Goal: Task Accomplishment & Management: Manage account settings

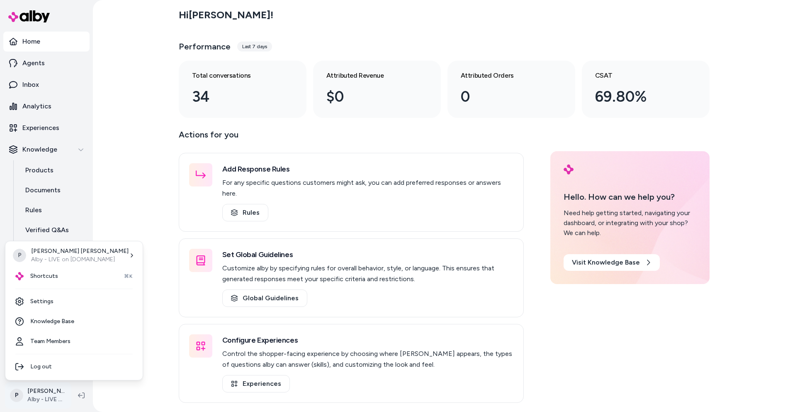
click at [54, 400] on html "Home Agents Inbox Analytics Experiences Knowledge Products Documents Rules Veri…" at bounding box center [397, 206] width 795 height 412
click at [58, 276] on div "Shortcuts ⌘K" at bounding box center [74, 276] width 131 height 20
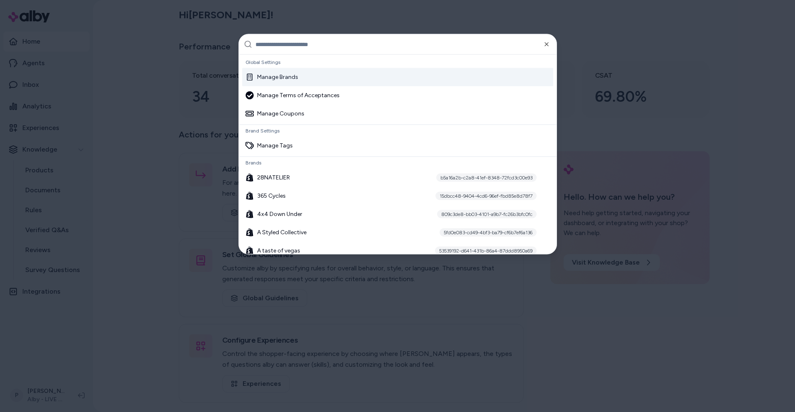
paste input "**********"
type input "**********"
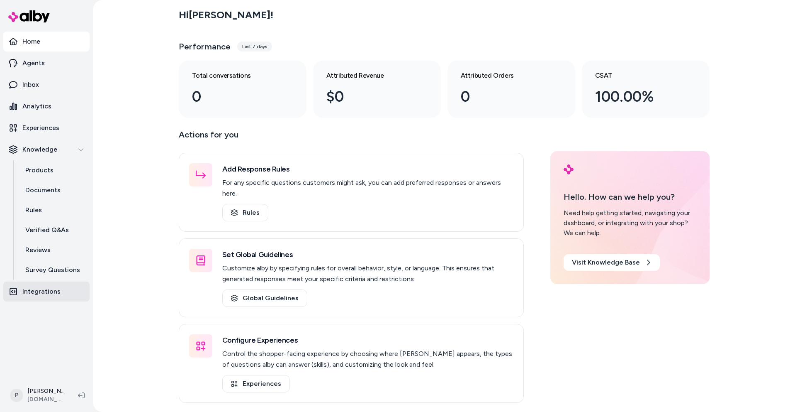
click at [56, 288] on p "Integrations" at bounding box center [41, 291] width 38 height 10
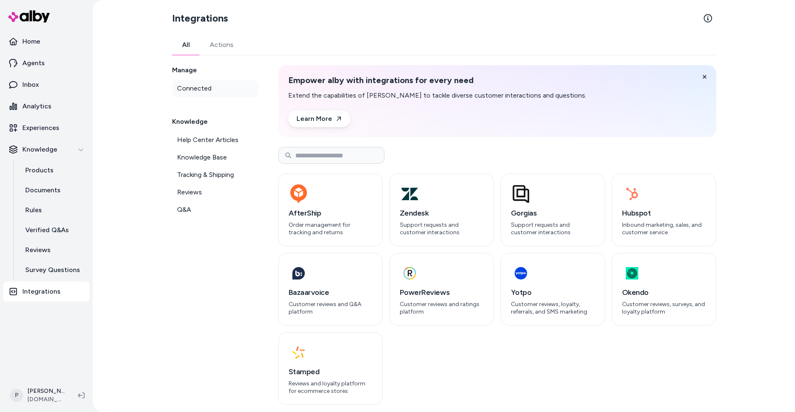
click at [194, 91] on span "Connected" at bounding box center [194, 88] width 34 height 10
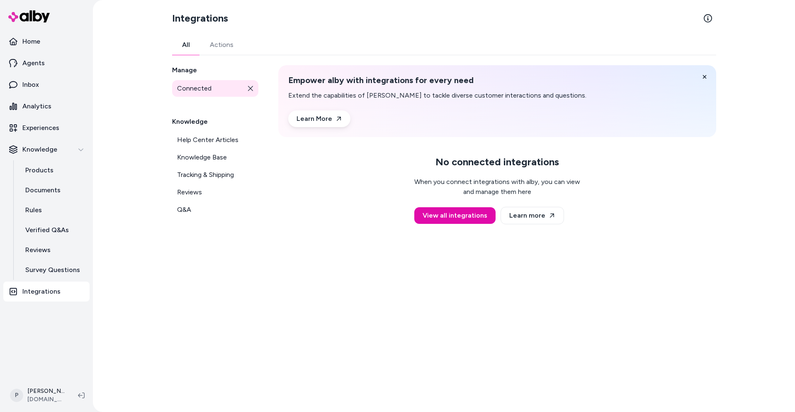
click at [190, 46] on link "All" at bounding box center [186, 45] width 28 height 20
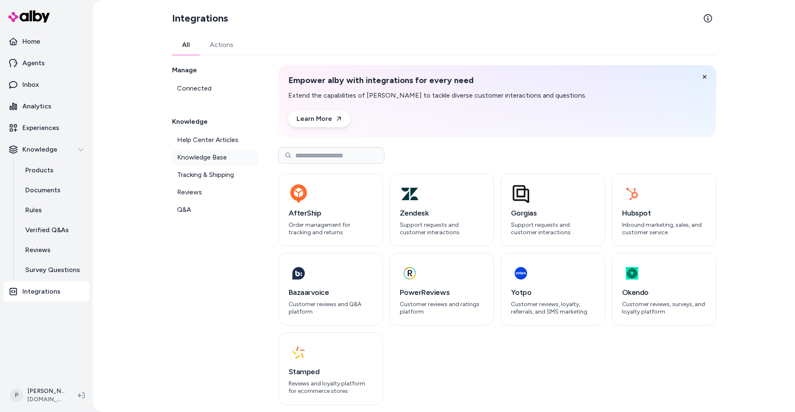
click at [195, 153] on span "Knowledge Base" at bounding box center [202, 157] width 50 height 10
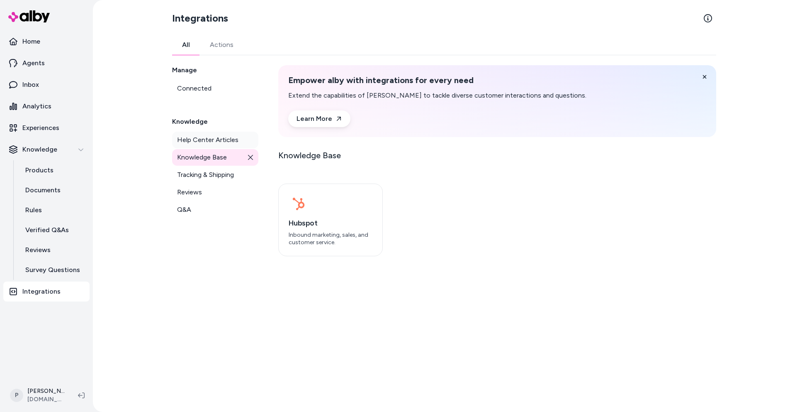
click at [196, 139] on span "Help Center Articles" at bounding box center [207, 140] width 61 height 10
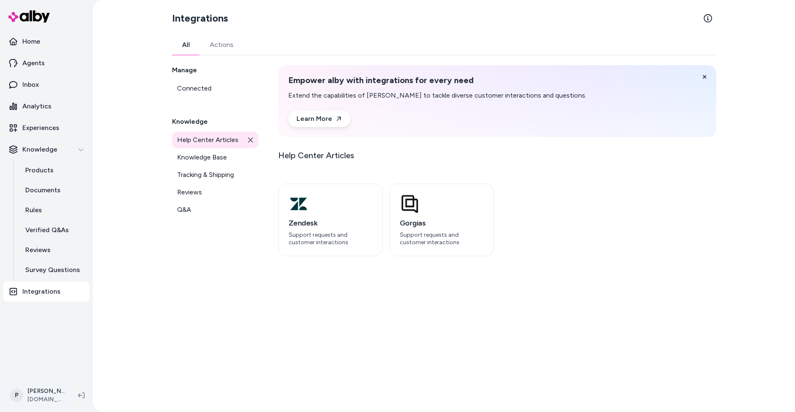
click at [44, 399] on html "Home Agents Inbox Analytics Experiences Knowledge Products Documents Rules Veri…" at bounding box center [397, 206] width 795 height 412
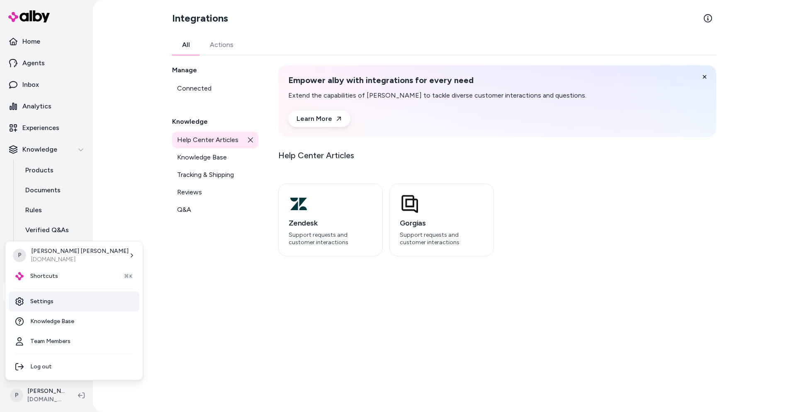
click at [56, 305] on link "Settings" at bounding box center [74, 301] width 131 height 20
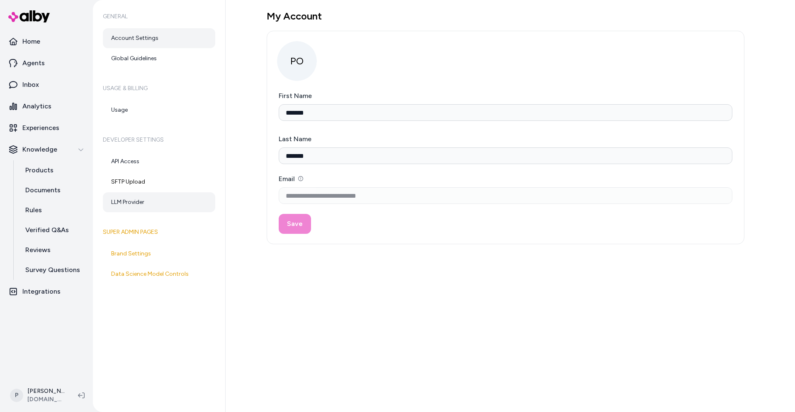
click at [135, 205] on link "LLM Provider" at bounding box center [159, 202] width 112 height 20
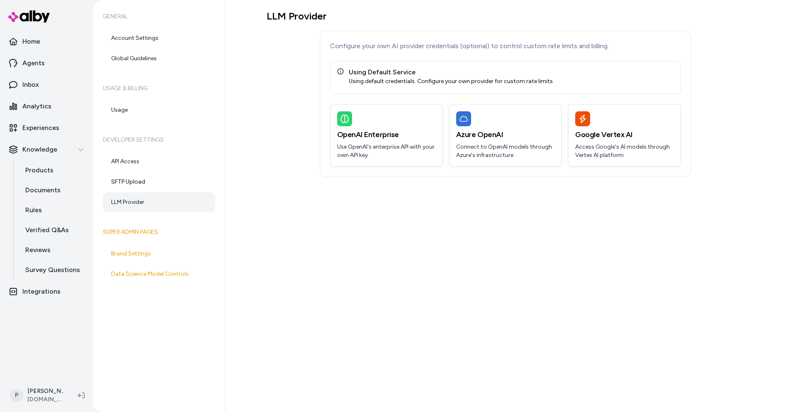
click at [354, 227] on div "LLM Provider Configure your own AI provider credentials (optional) to control c…" at bounding box center [511, 206] width 570 height 412
click at [363, 147] on p "Use OpenAI's enterprise API with your own API key" at bounding box center [386, 151] width 98 height 17
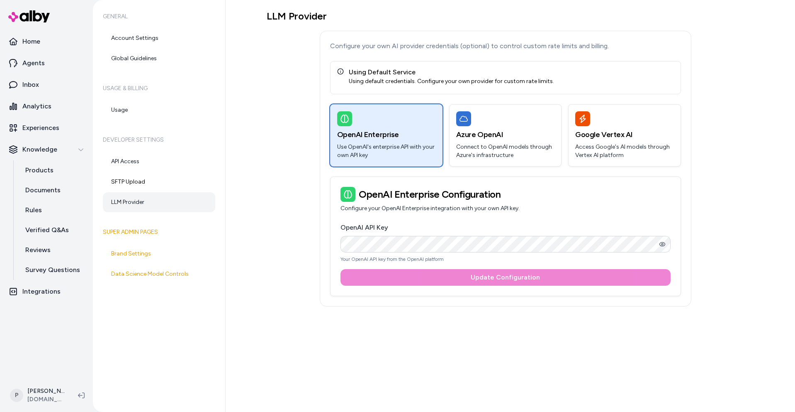
click at [270, 154] on div "LLM Provider Configure your own AI provider credentials (optional) to control c…" at bounding box center [506, 158] width 478 height 296
click at [662, 245] on icon "button" at bounding box center [662, 244] width 7 height 7
click at [660, 244] on icon "button" at bounding box center [662, 243] width 4 height 3
click at [660, 243] on icon "button" at bounding box center [662, 244] width 7 height 7
click at [275, 204] on div "LLM Provider Configure your own AI provider credentials (optional) to control c…" at bounding box center [506, 158] width 478 height 296
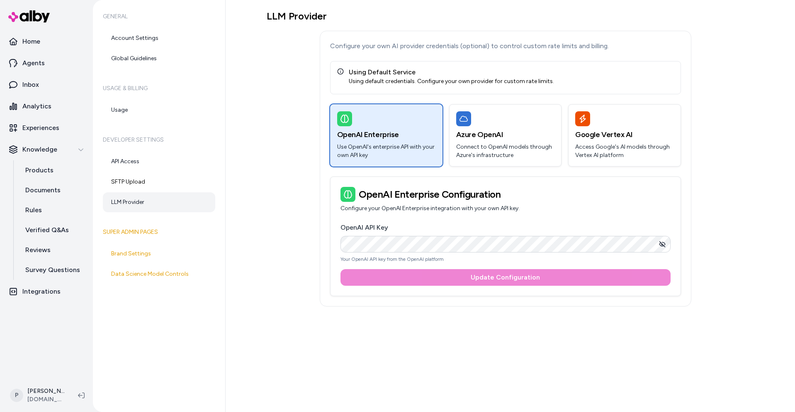
click at [386, 87] on div "Using Default Service Using default credentials. Configure your own provider fo…" at bounding box center [505, 77] width 351 height 33
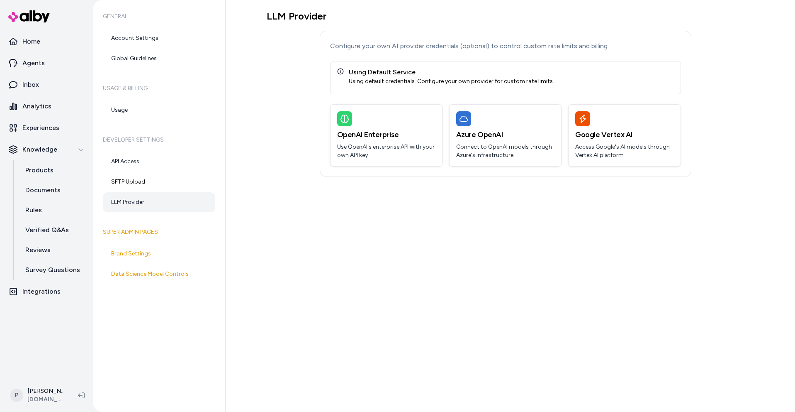
click at [358, 331] on div "LLM Provider Configure your own AI provider credentials (optional) to control c…" at bounding box center [511, 206] width 570 height 412
